Goal: Check status: Check status

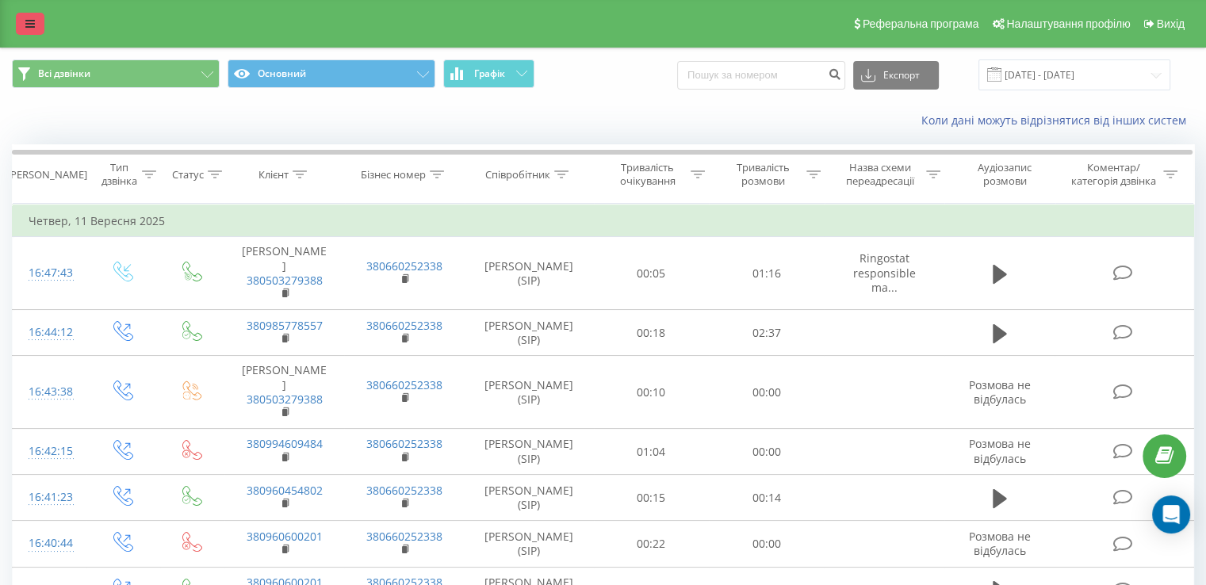
click at [22, 17] on link at bounding box center [30, 24] width 29 height 22
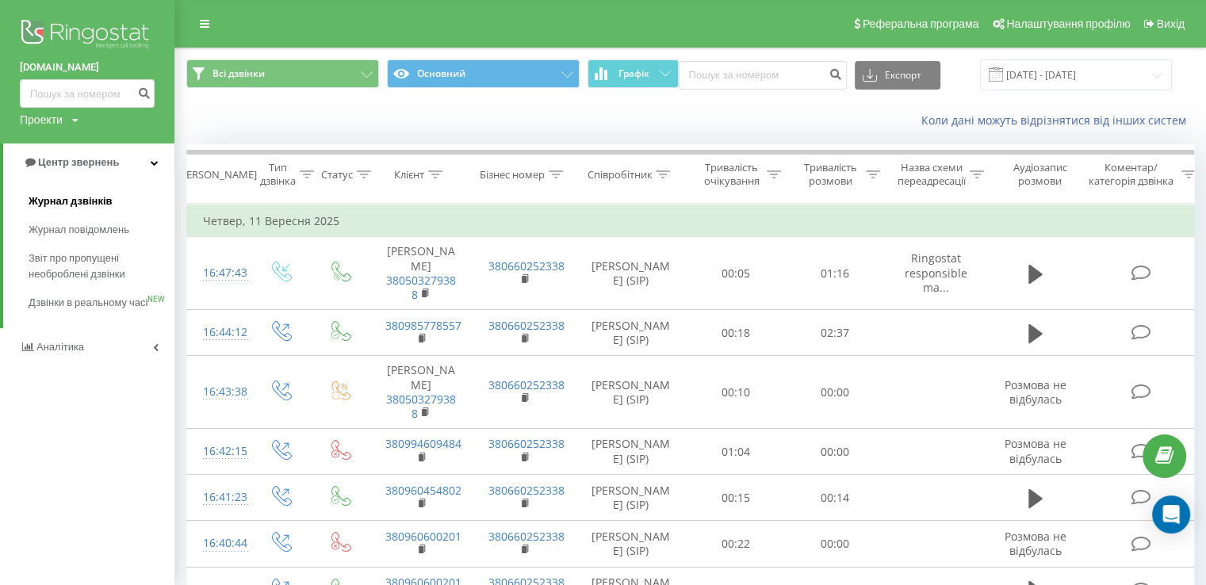
click at [57, 202] on span "Журнал дзвінків" at bounding box center [71, 201] width 84 height 16
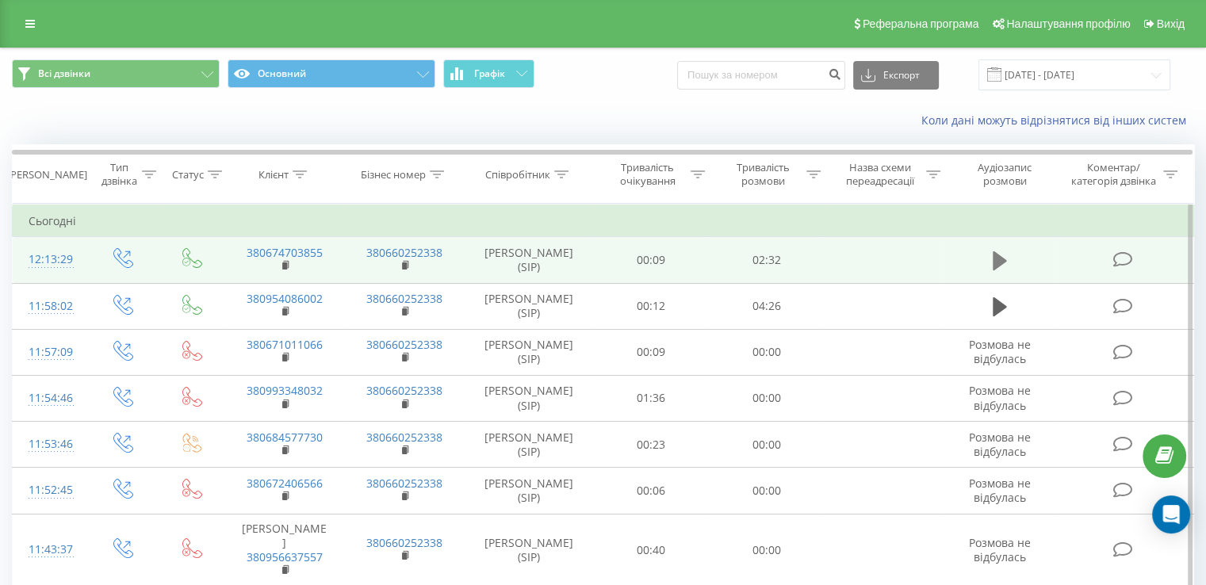
click at [1001, 259] on icon at bounding box center [1000, 260] width 14 height 19
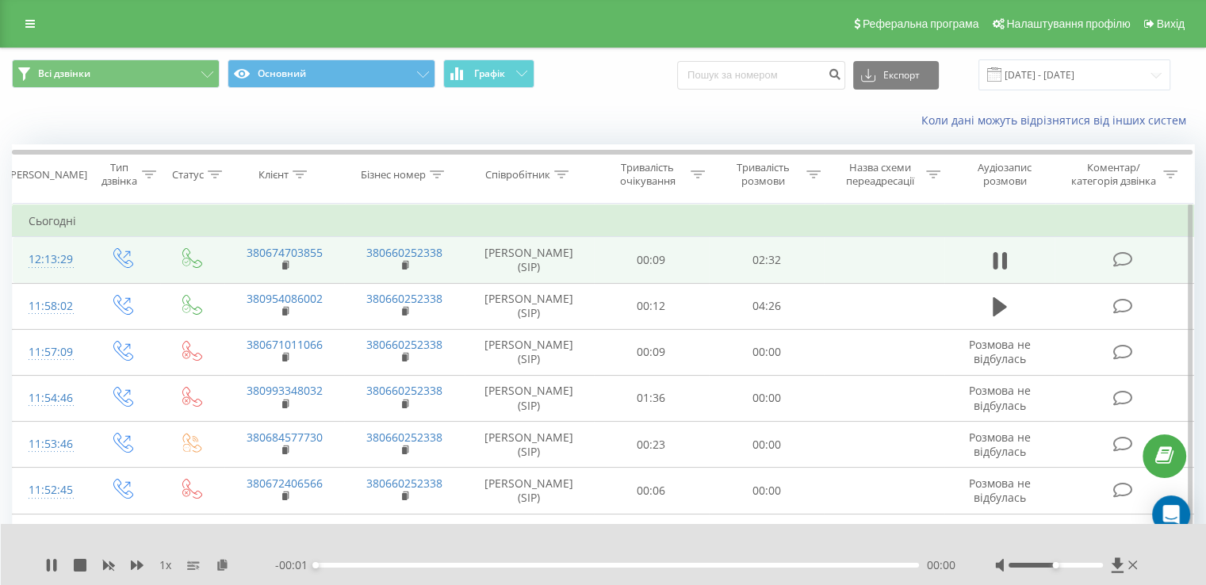
click at [343, 563] on div "00:00" at bounding box center [617, 565] width 603 height 5
click at [408, 563] on div "00:00" at bounding box center [617, 565] width 603 height 5
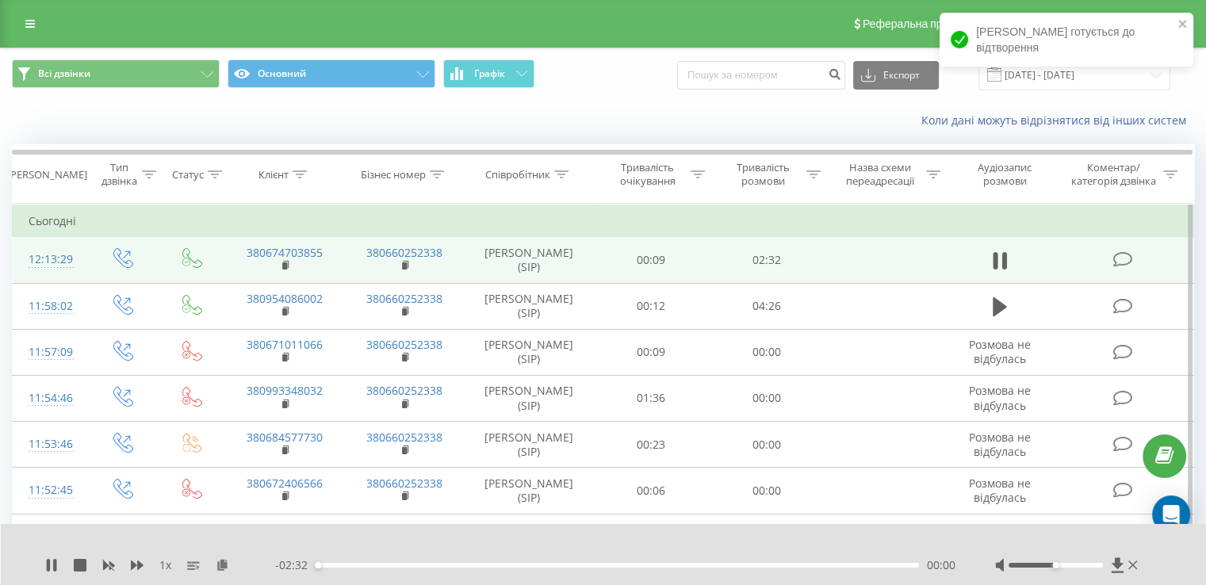
click at [439, 561] on div "- 02:32 00:00 00:00" at bounding box center [615, 565] width 680 height 16
click at [438, 569] on div "- 02:31 00:00 00:00" at bounding box center [615, 565] width 680 height 16
click at [441, 565] on div "00:01" at bounding box center [617, 565] width 603 height 5
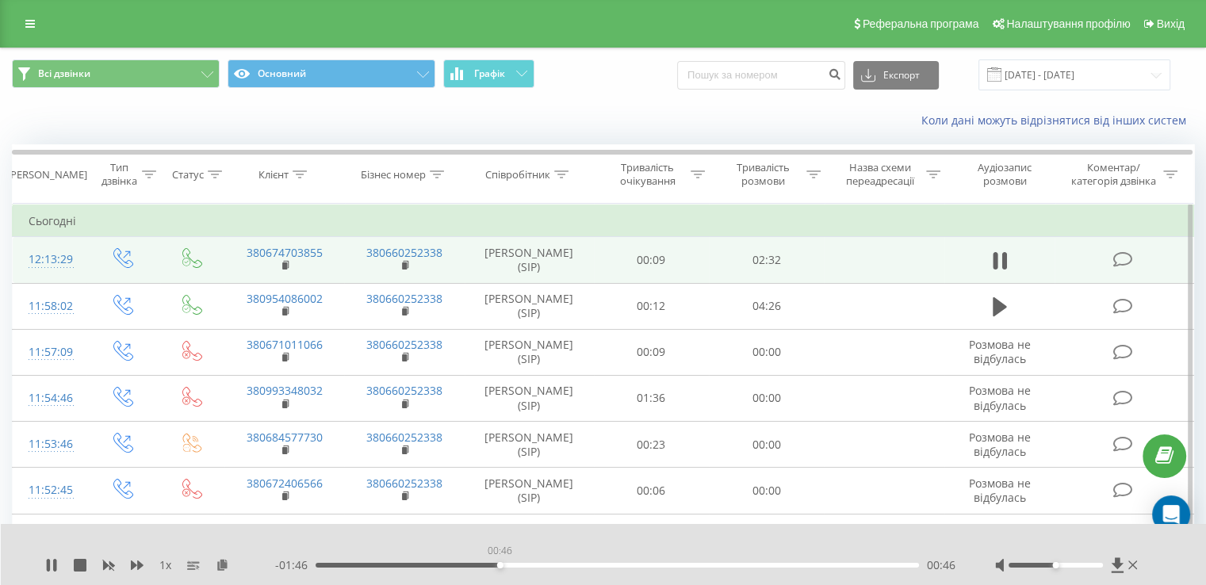
click at [500, 565] on div "00:46" at bounding box center [617, 565] width 603 height 5
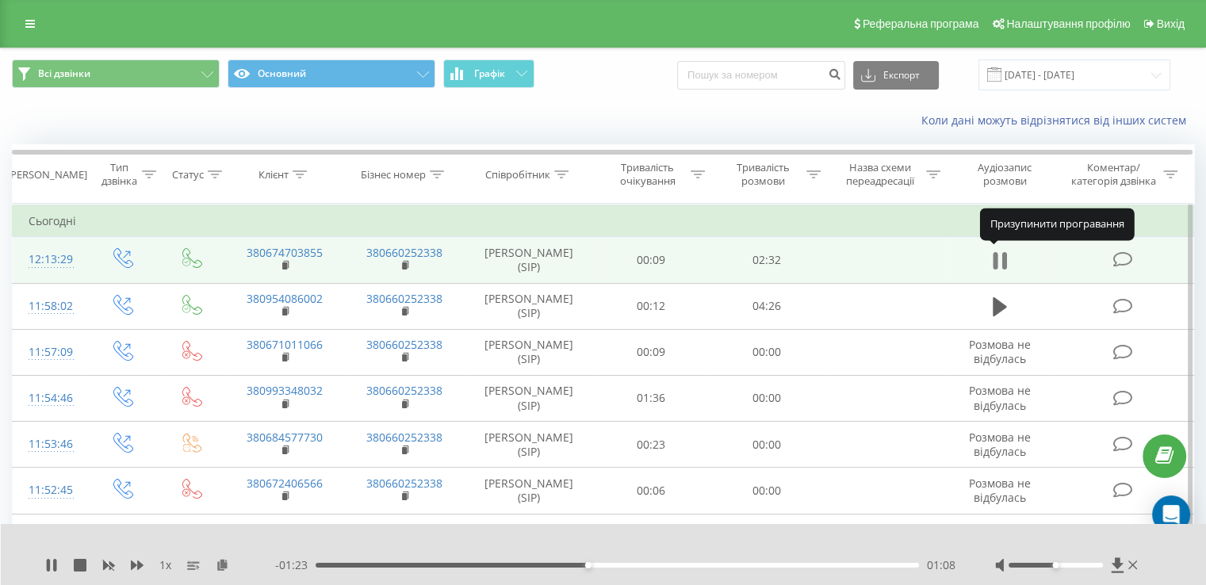
click at [1001, 256] on icon at bounding box center [1000, 261] width 14 height 22
click at [49, 565] on icon at bounding box center [52, 565] width 10 height 13
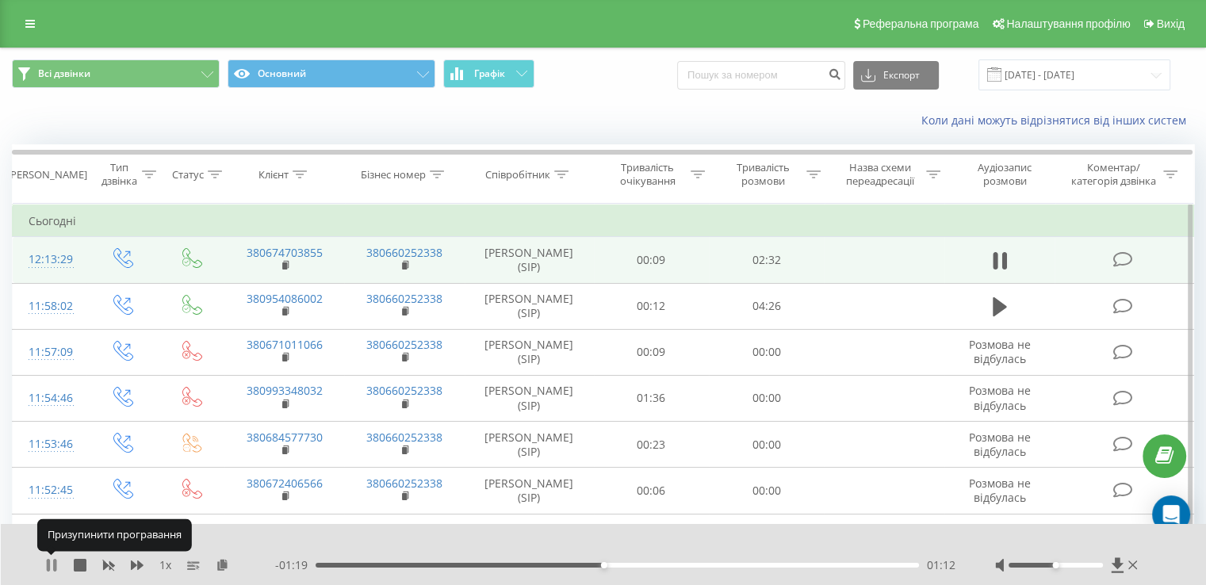
click at [48, 565] on icon at bounding box center [48, 565] width 3 height 13
click at [40, 562] on div "1 x - 01:19 01:13 01:13" at bounding box center [604, 554] width 1206 height 61
click at [51, 568] on icon at bounding box center [52, 565] width 10 height 13
click at [52, 562] on icon at bounding box center [51, 565] width 13 height 13
click at [51, 566] on icon at bounding box center [52, 565] width 10 height 13
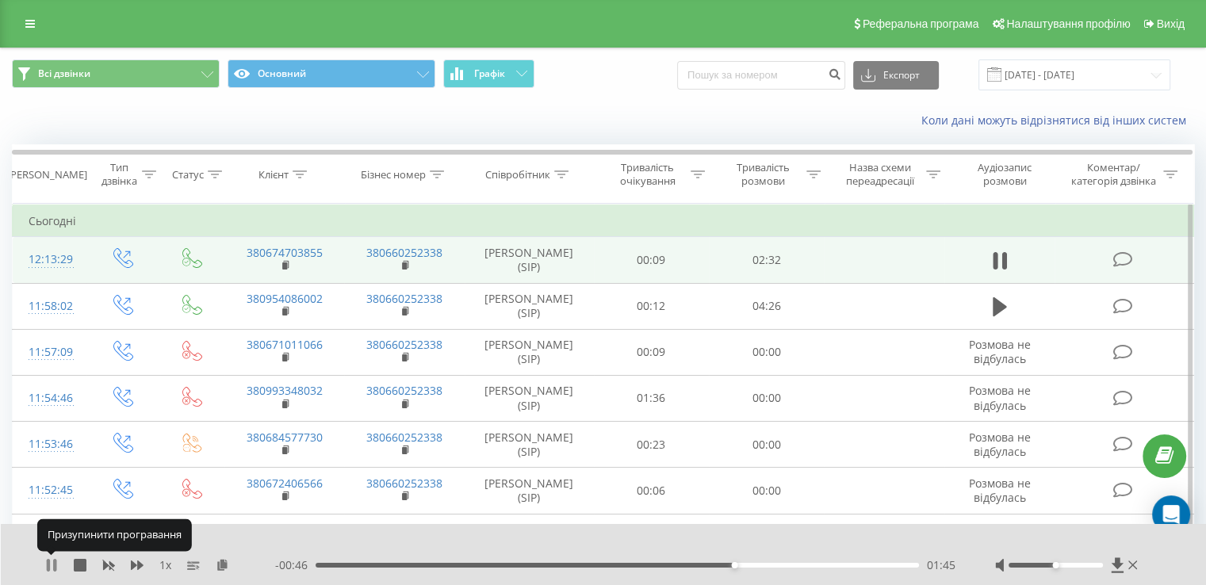
click at [49, 565] on icon at bounding box center [48, 565] width 3 height 13
click at [51, 561] on icon at bounding box center [52, 565] width 10 height 13
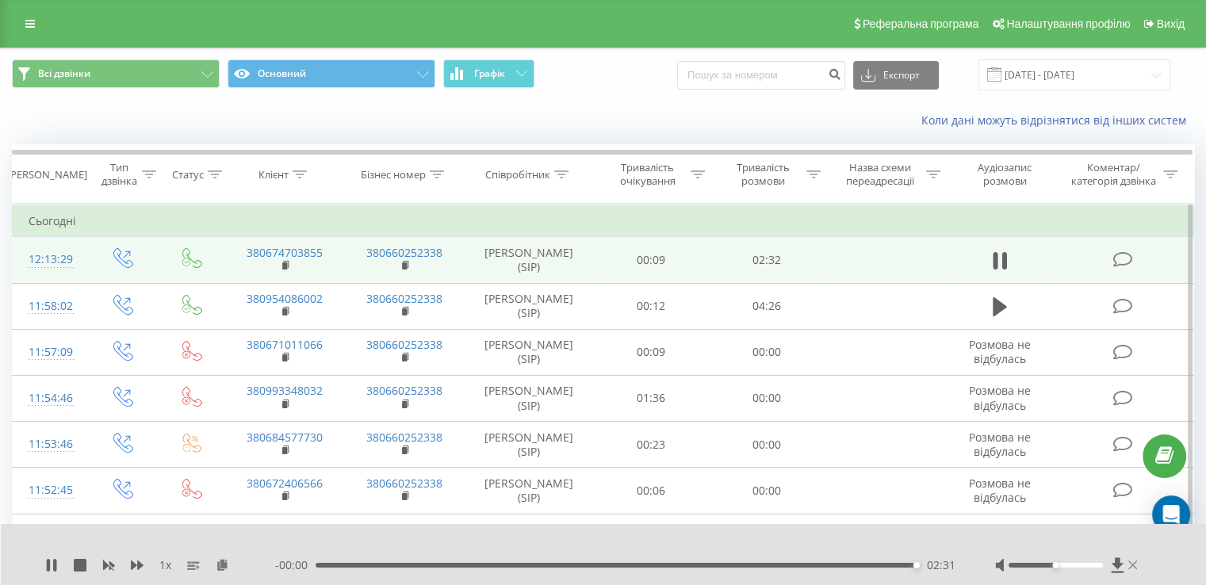
click at [1133, 566] on icon at bounding box center [1133, 565] width 10 height 9
